Goal: Browse casually: Explore the website without a specific task or goal

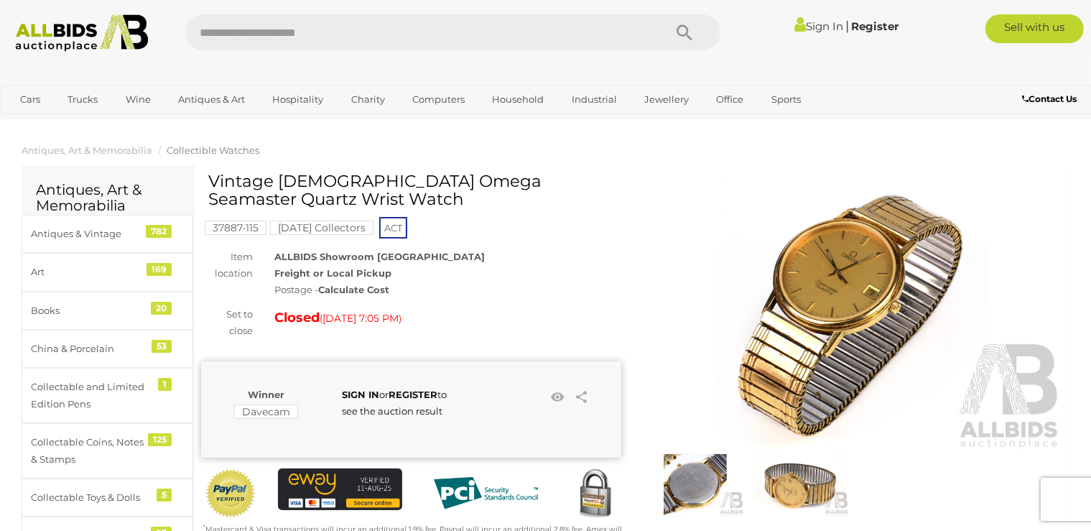
click at [234, 35] on input "text" at bounding box center [417, 32] width 464 height 36
type input "****"
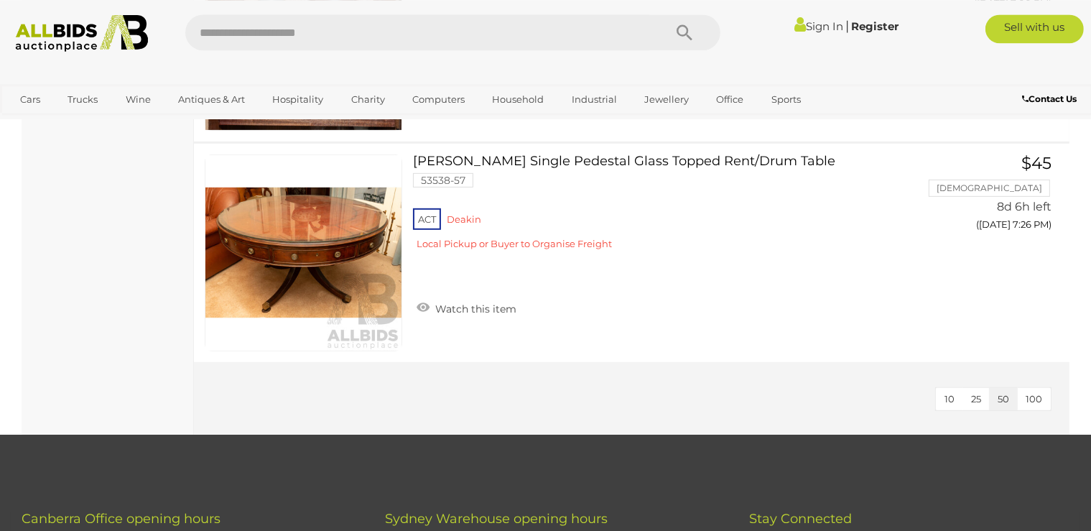
scroll to position [758, 0]
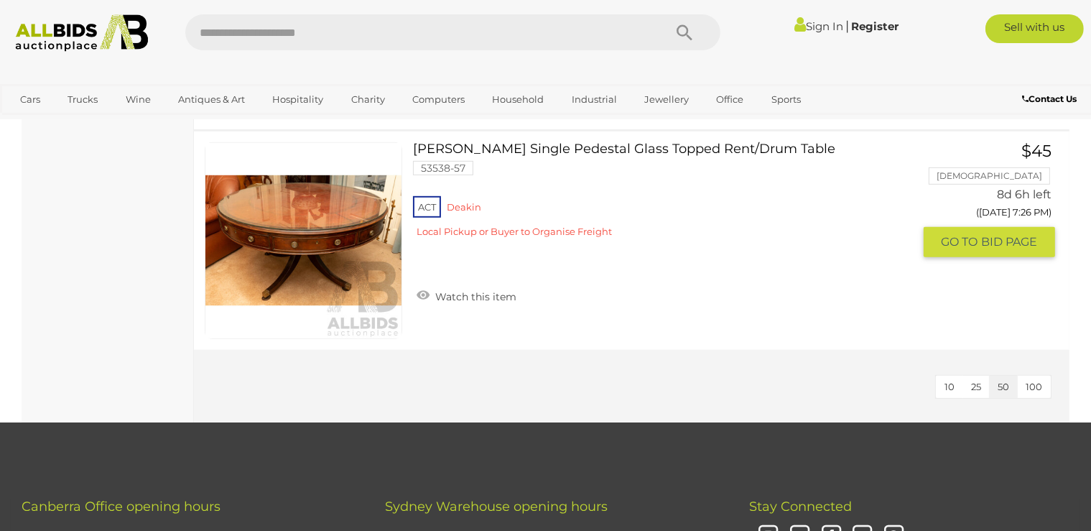
click at [364, 236] on link at bounding box center [303, 240] width 197 height 197
